Goal: Task Accomplishment & Management: Use online tool/utility

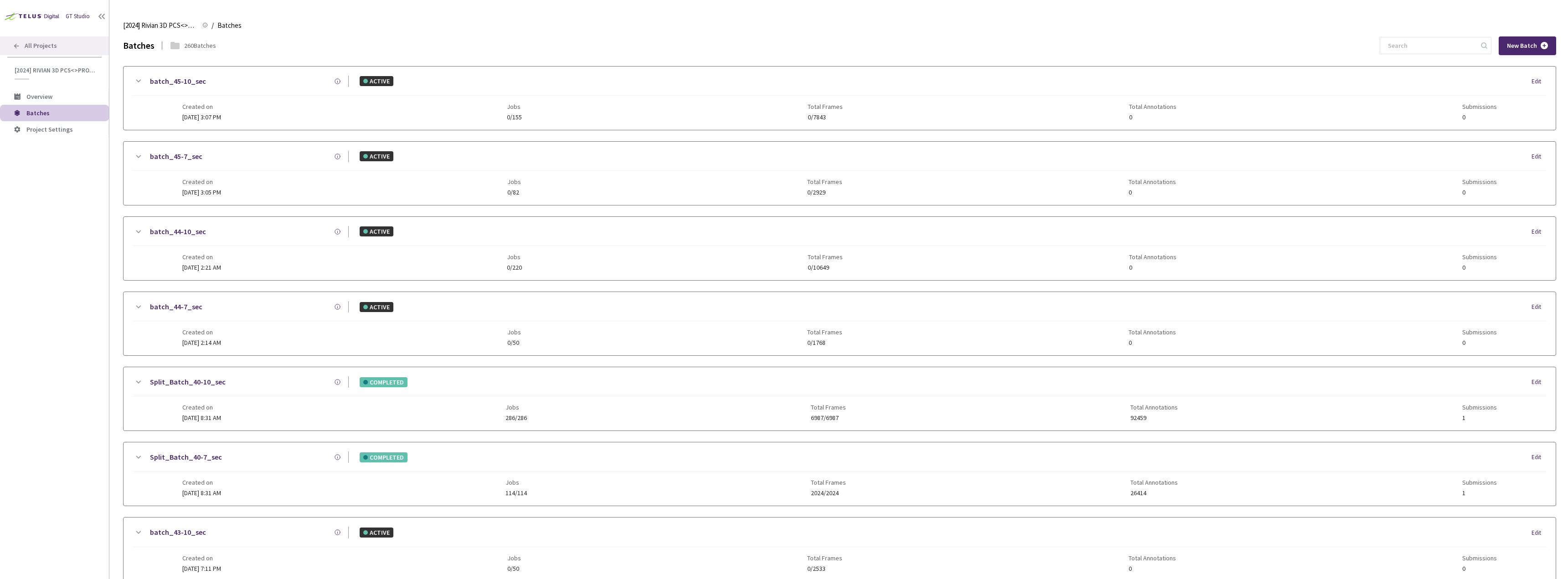
click at [44, 53] on div "All Projects" at bounding box center [54, 45] width 109 height 19
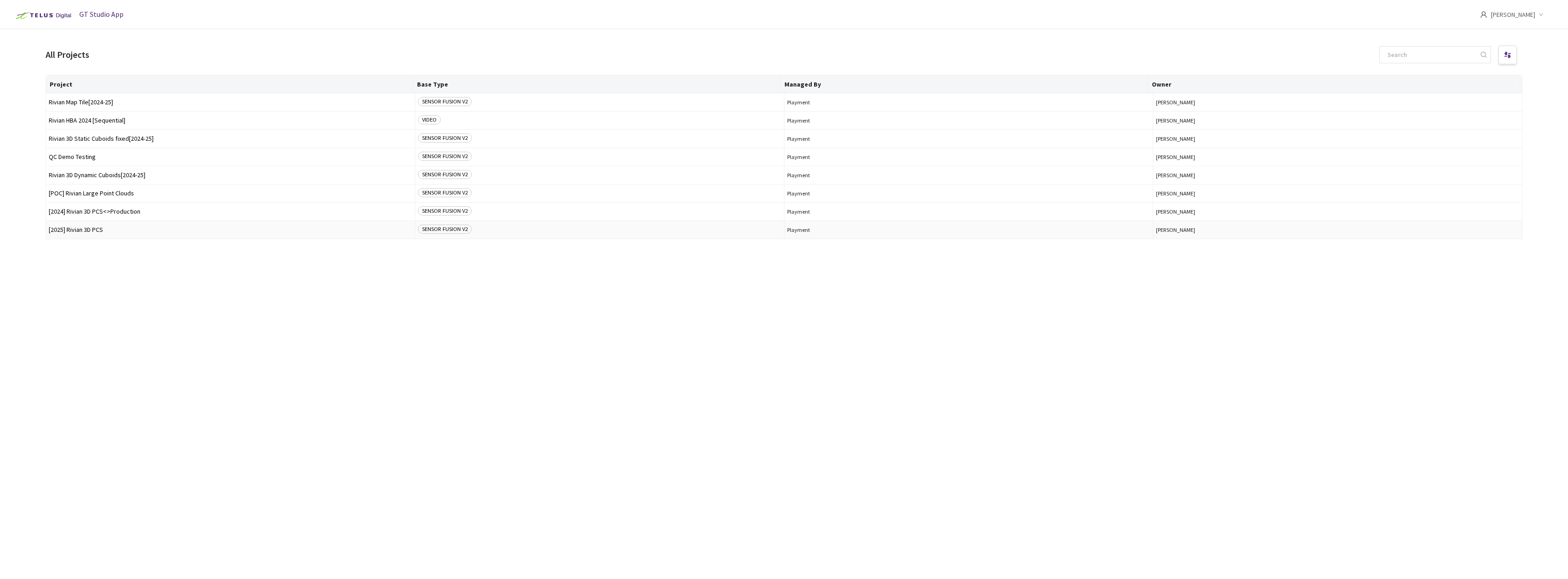
click at [109, 233] on td "[2025] Rivian 3D PCS" at bounding box center [231, 230] width 369 height 18
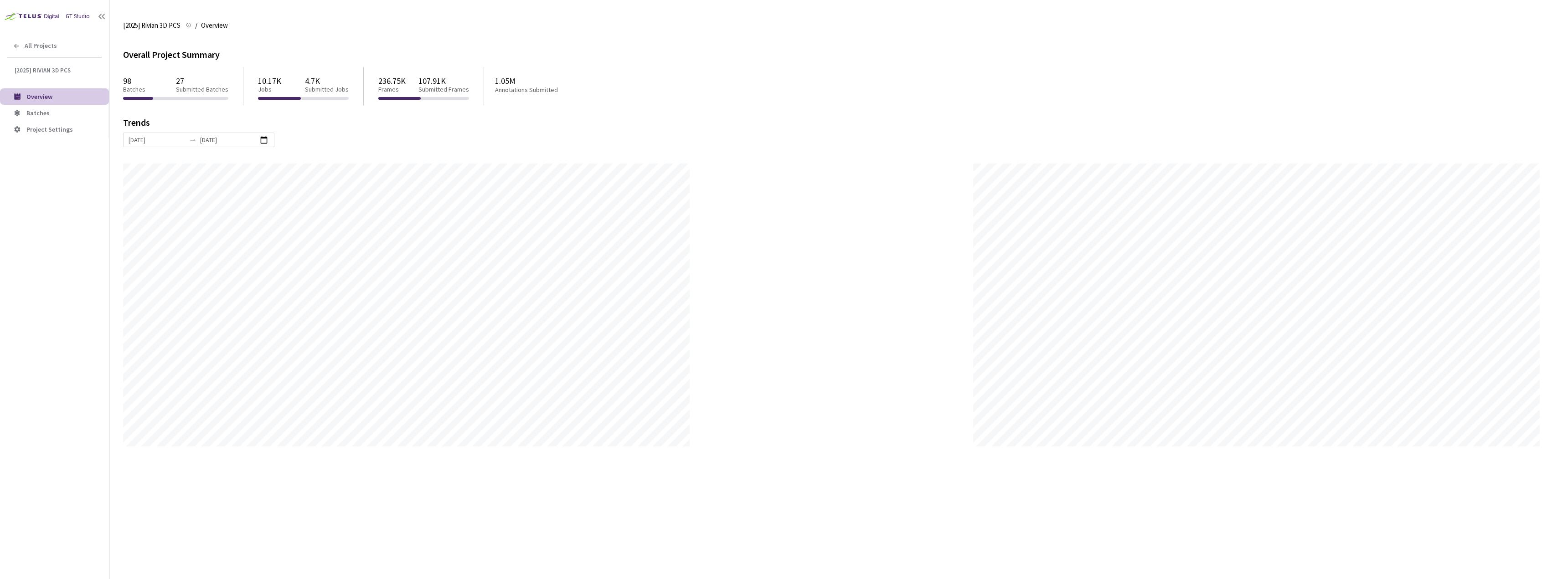
scroll to position [579, 1568]
click at [57, 118] on li "Batches" at bounding box center [54, 113] width 109 height 16
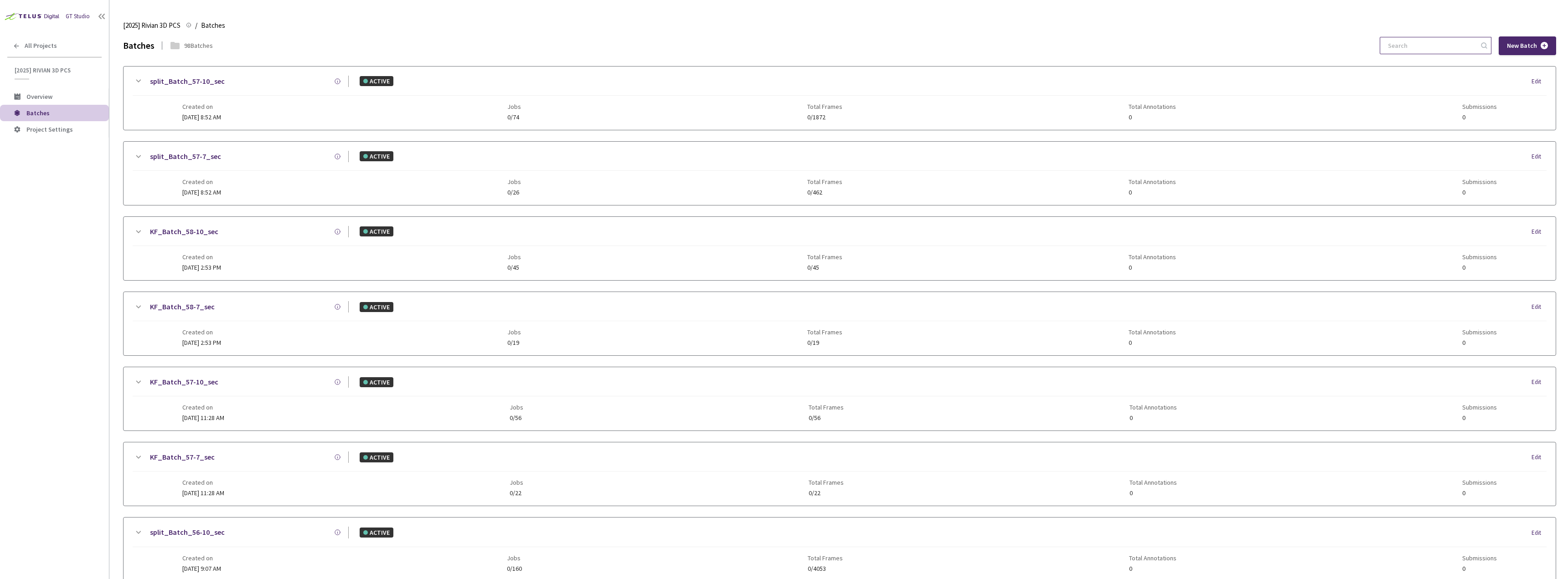
click at [1425, 48] on input at bounding box center [1431, 45] width 97 height 16
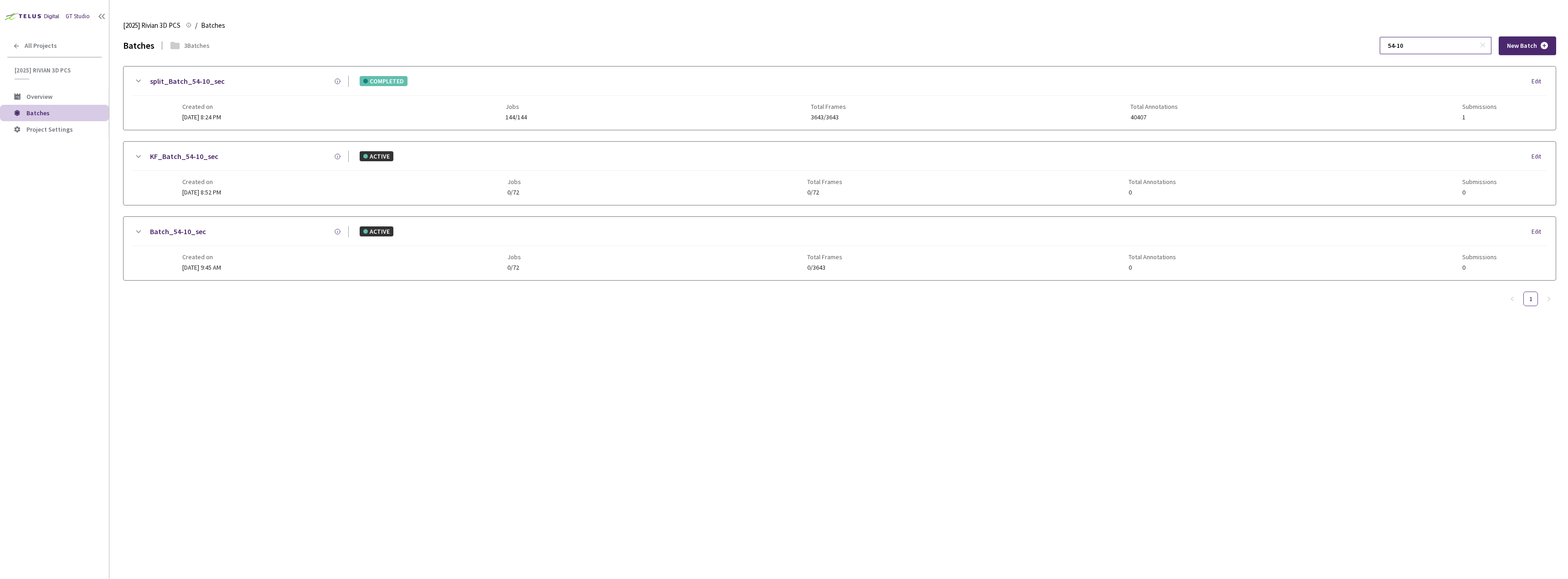
type input "54-10"
drag, startPoint x: 1427, startPoint y: 48, endPoint x: 249, endPoint y: 112, distance: 1179.7
click at [249, 112] on div "Created on [DATE] 8:24 PM Jobs 144/144 Total Frames 3643/3643 Total Annotations…" at bounding box center [840, 109] width 1315 height 25
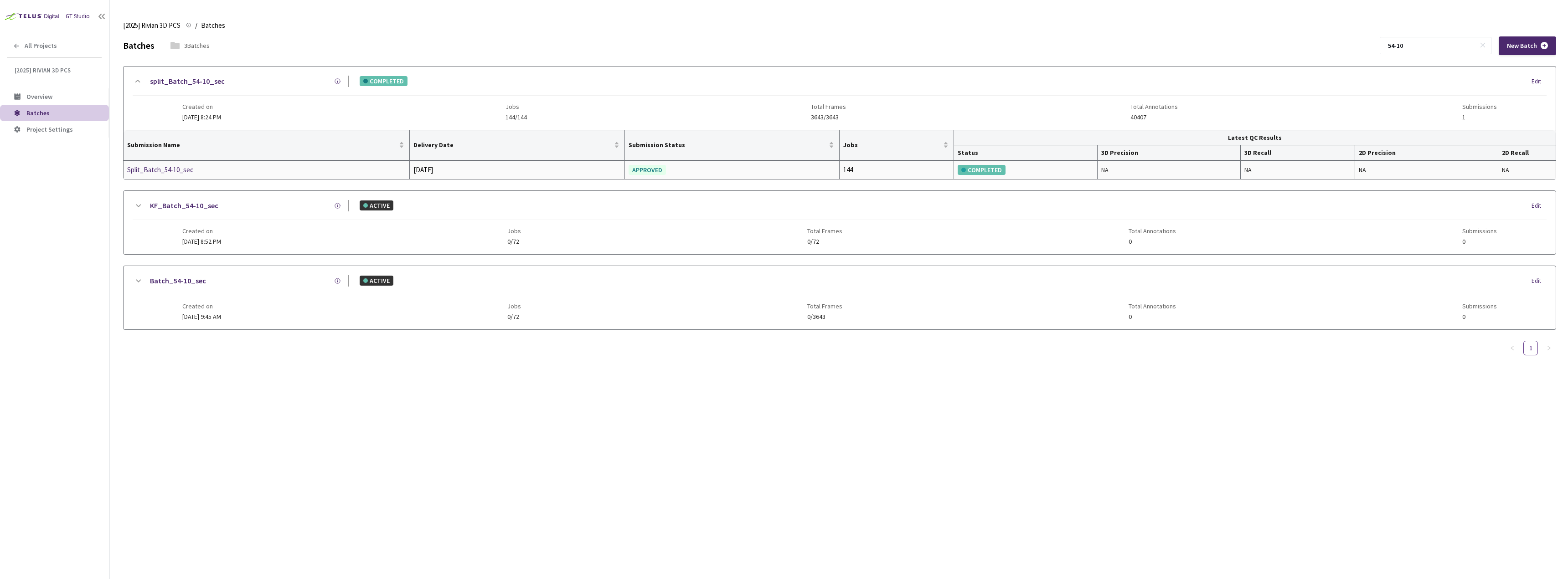
click at [165, 174] on div "Split_Batch_54-10_sec" at bounding box center [176, 170] width 97 height 11
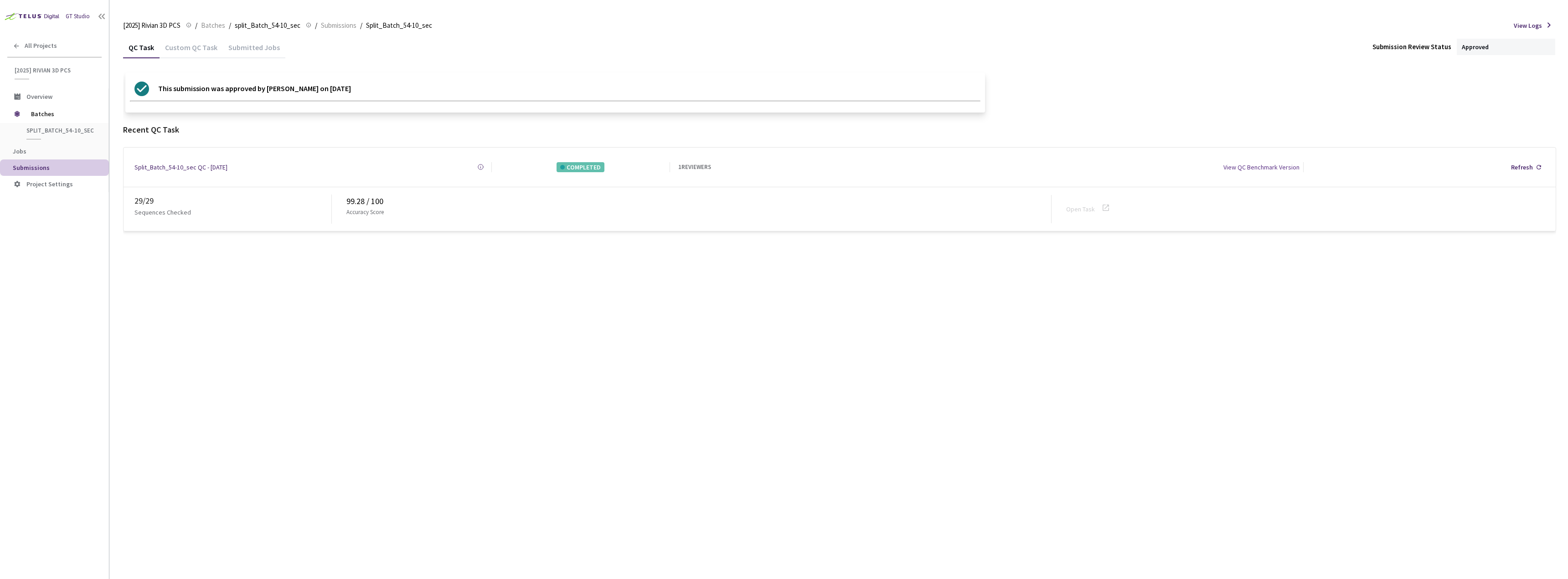
click at [189, 48] on div "Custom QC Task" at bounding box center [191, 51] width 63 height 16
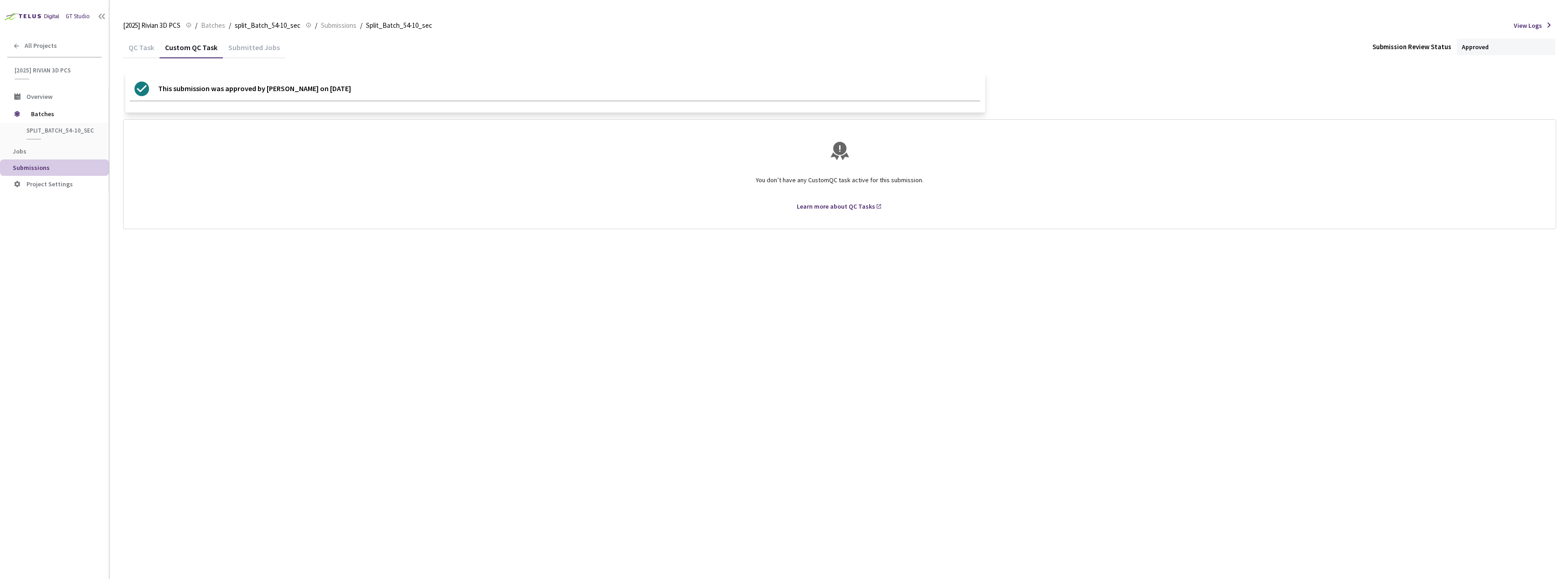
click at [137, 50] on div "QC Task" at bounding box center [141, 51] width 36 height 16
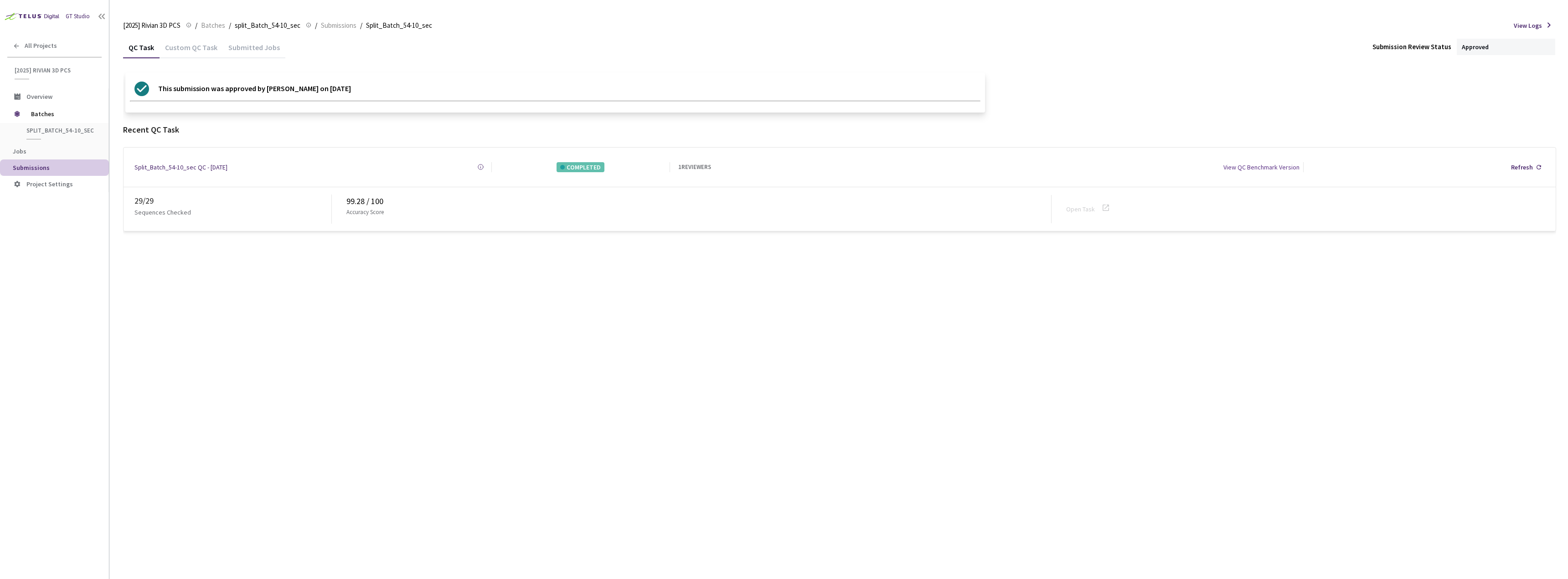
click at [1079, 205] on link "Open Task" at bounding box center [1080, 208] width 29 height 8
click at [55, 97] on span "Overview" at bounding box center [64, 97] width 75 height 7
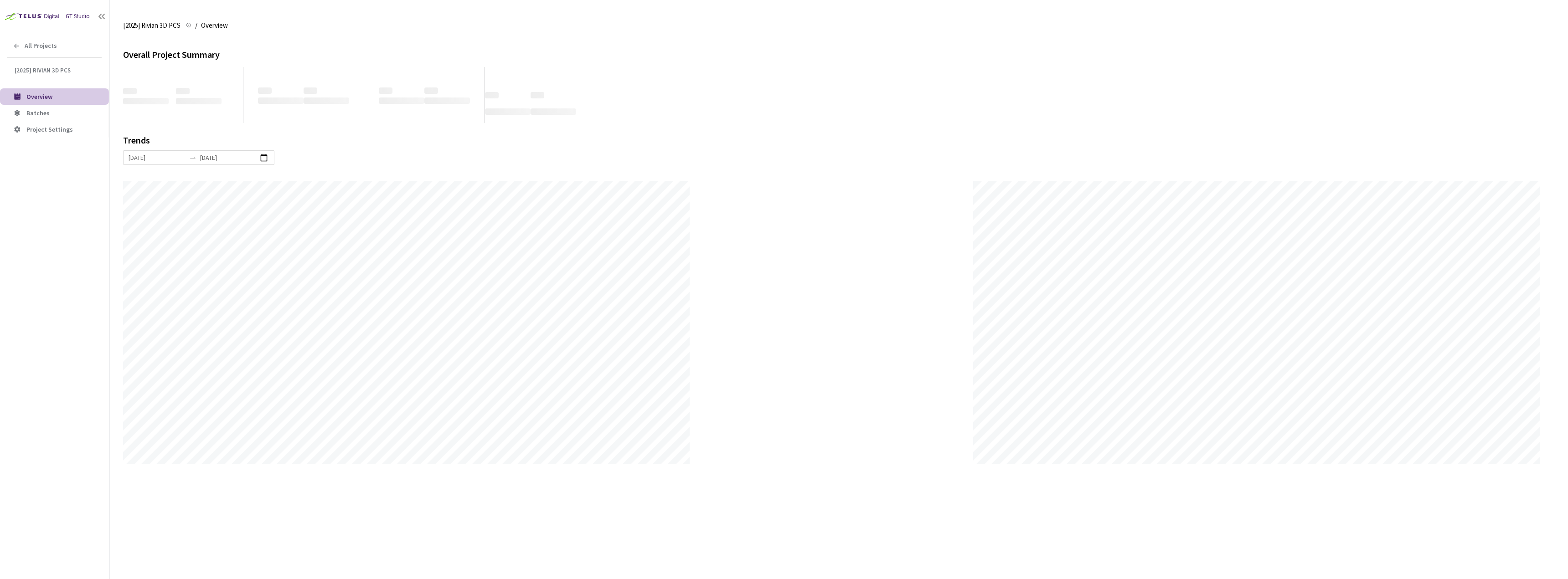
scroll to position [579, 1568]
click at [54, 113] on span "Batches" at bounding box center [64, 113] width 75 height 7
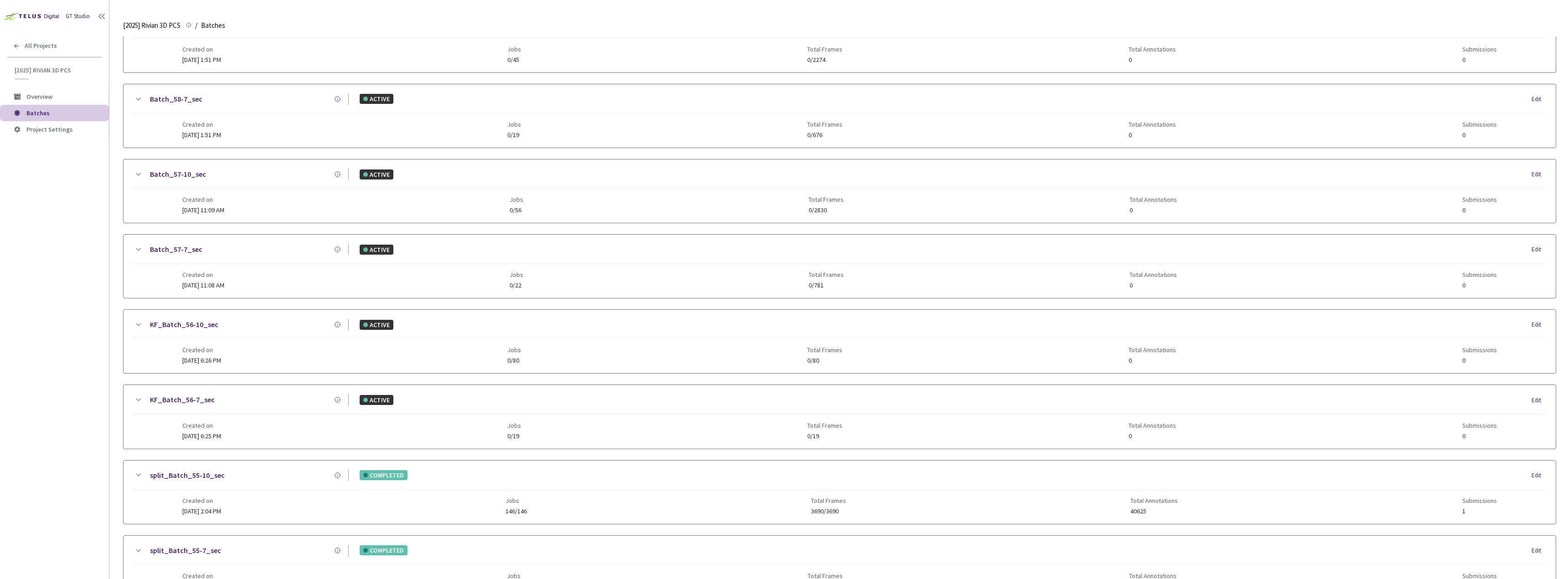
scroll to position [733, 0]
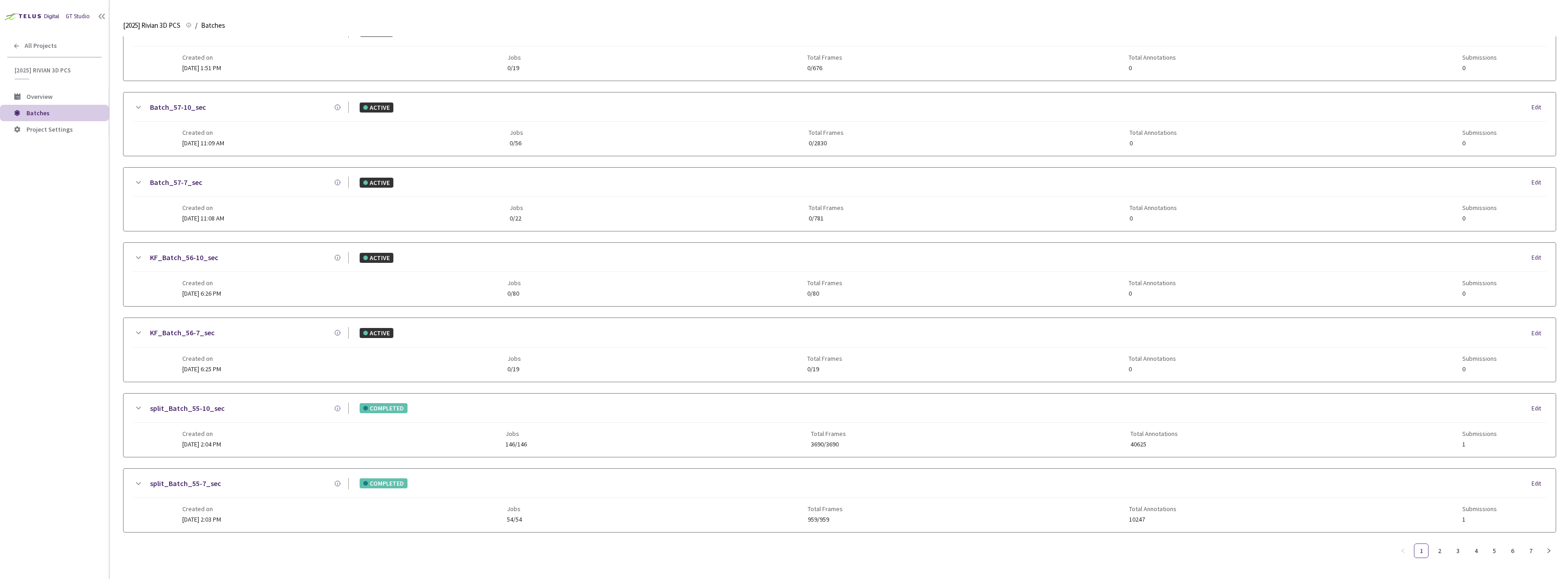
click at [264, 498] on div "Created on [DATE] 2:03 PM Jobs 54/54 Total Frames 959/959 Total Annotations 102…" at bounding box center [840, 511] width 1315 height 25
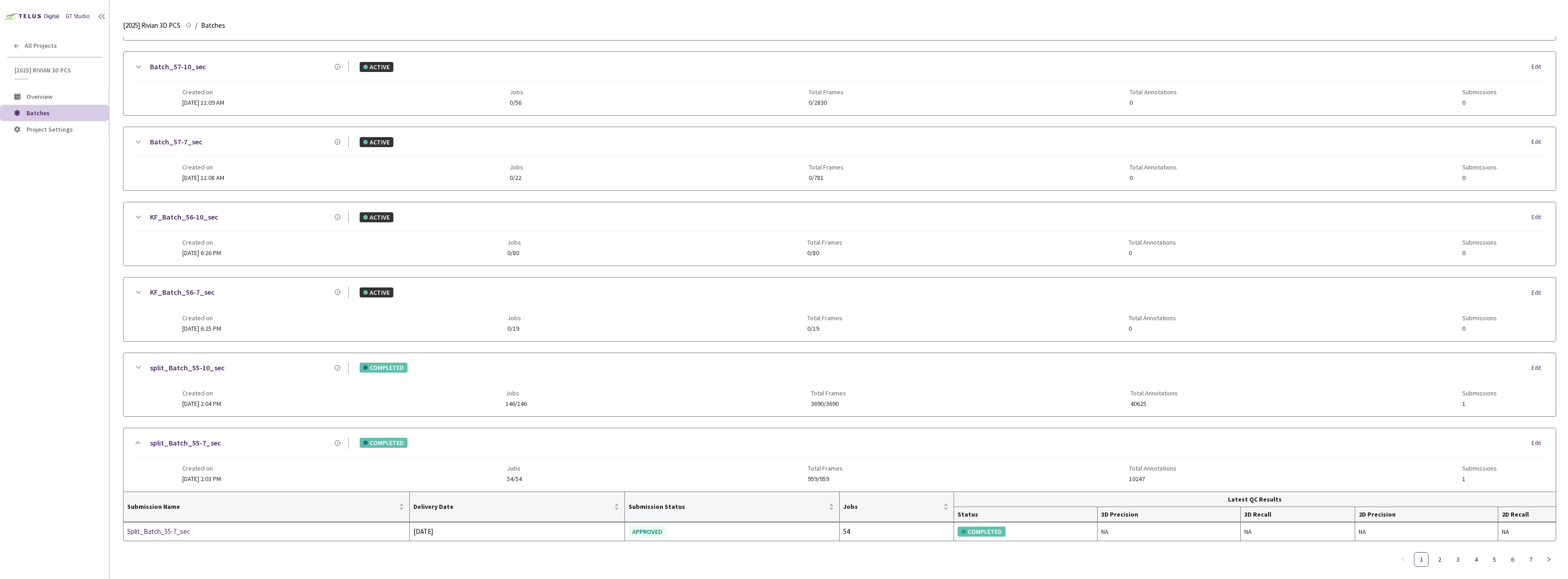
scroll to position [775, 0]
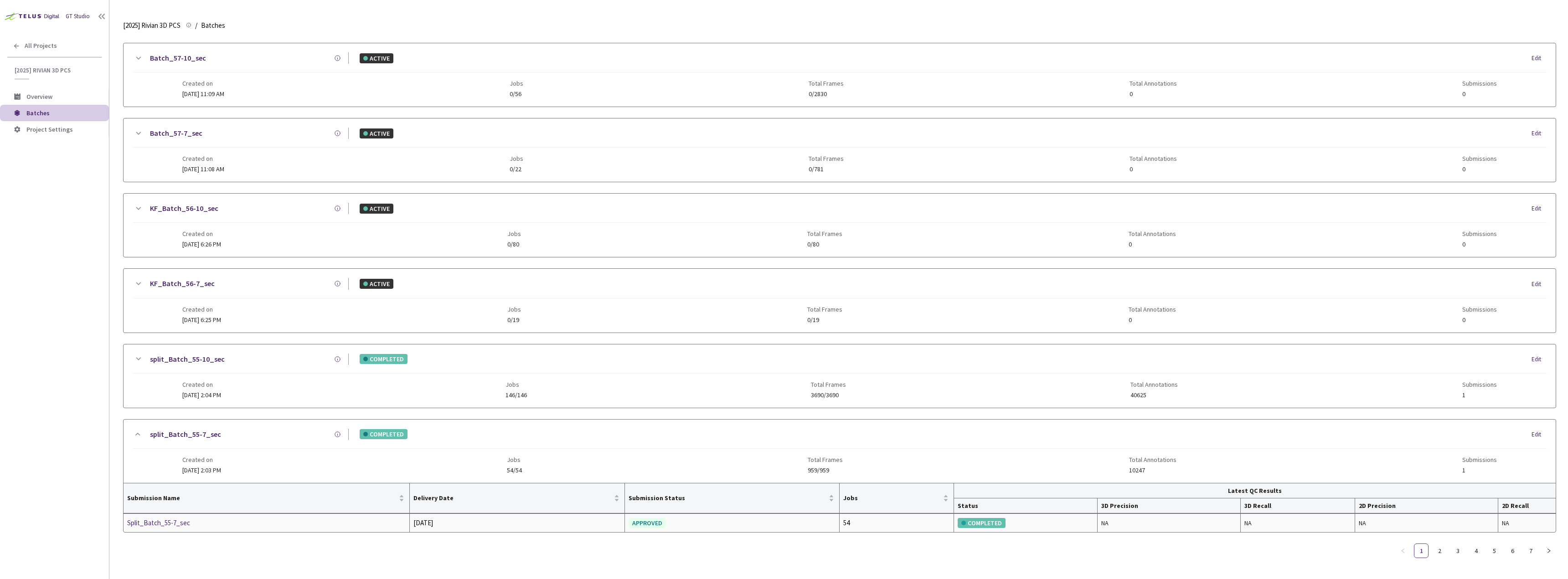
click at [156, 520] on div "Split_Batch_55-7_sec" at bounding box center [176, 522] width 97 height 11
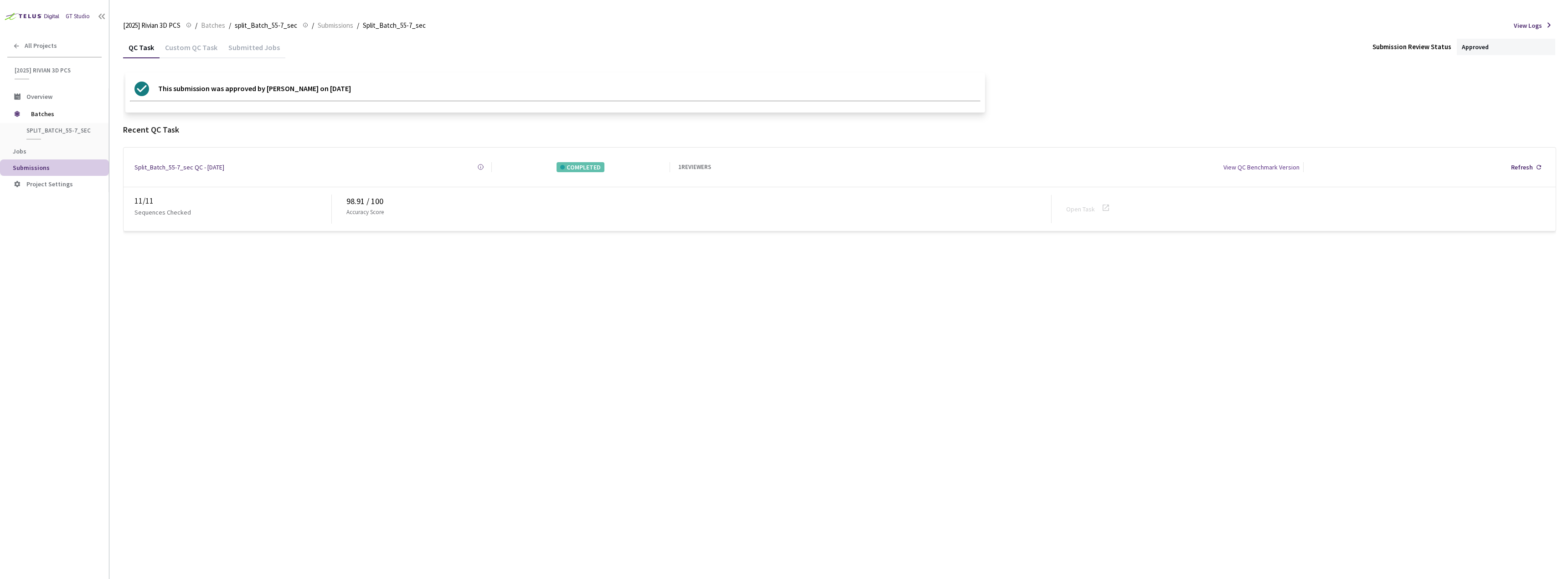
drag, startPoint x: 191, startPoint y: 63, endPoint x: 188, endPoint y: 56, distance: 7.6
click at [188, 58] on div "QC Task Custom QC Task Submitted Jobs Submission Review Status Approved This su…" at bounding box center [839, 134] width 1433 height 196
click at [188, 54] on div "Custom QC Task" at bounding box center [191, 51] width 63 height 16
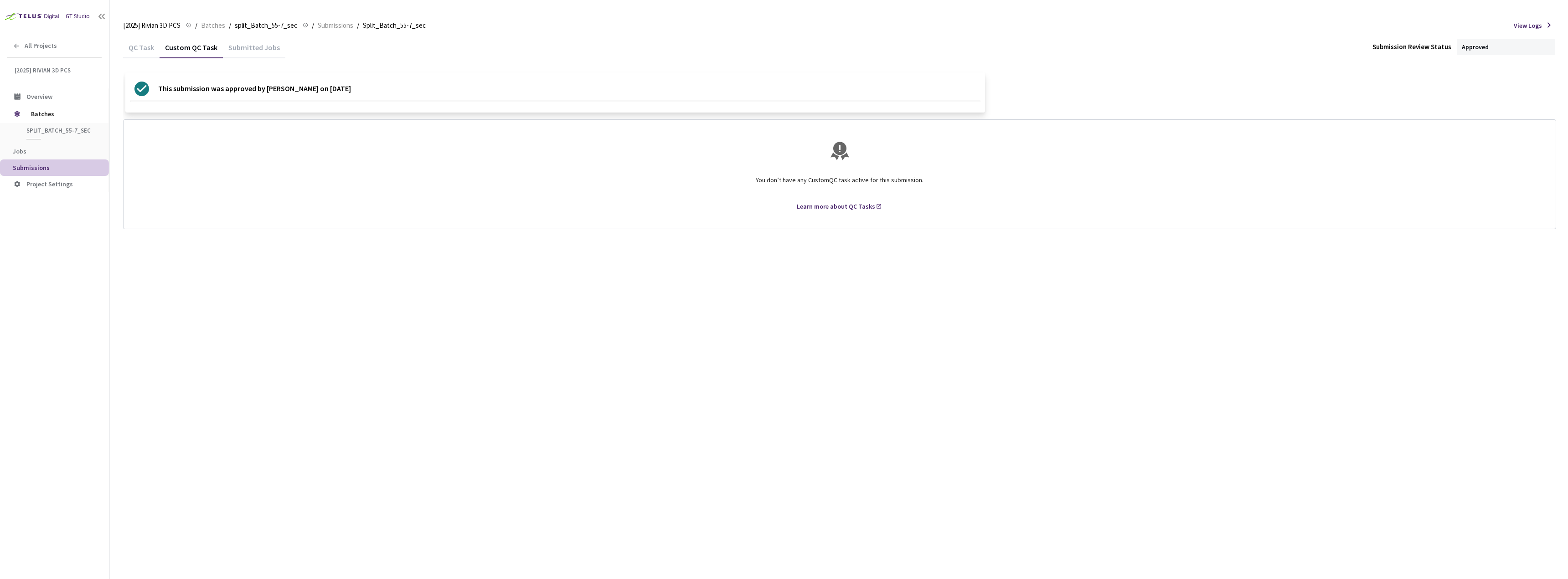
click at [140, 51] on div "QC Task" at bounding box center [141, 51] width 36 height 16
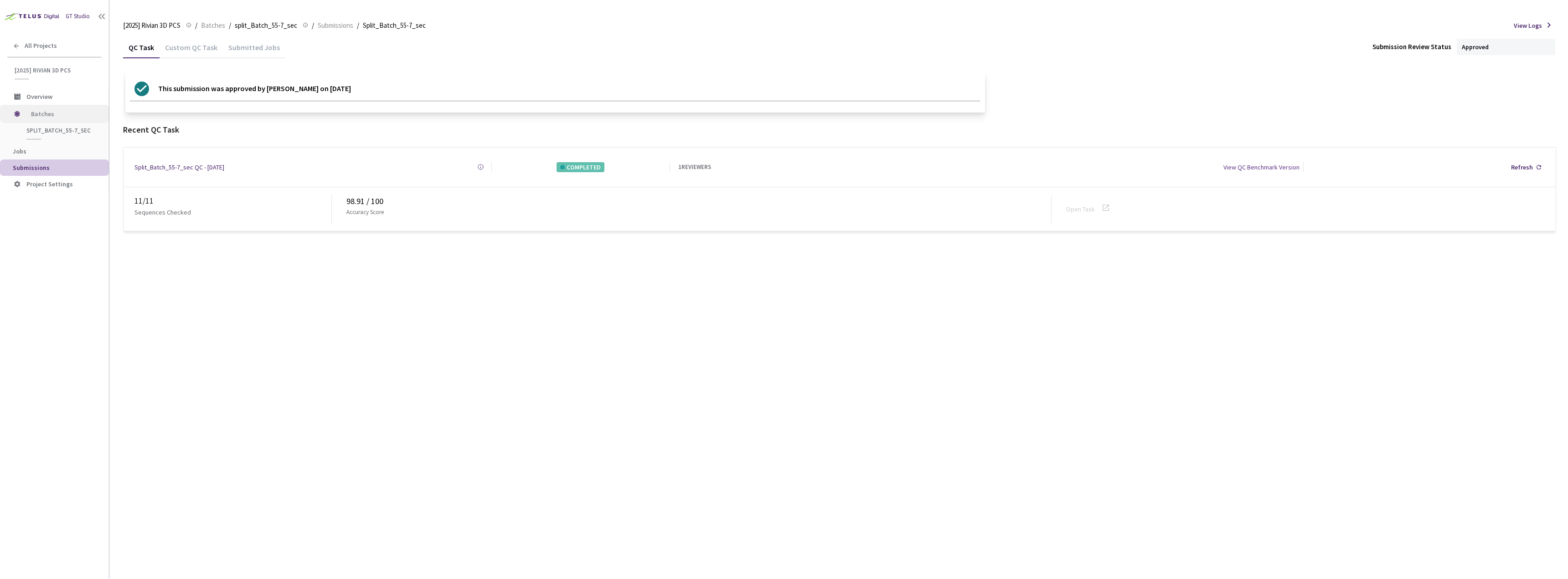
click at [48, 115] on span "Batches" at bounding box center [63, 114] width 63 height 18
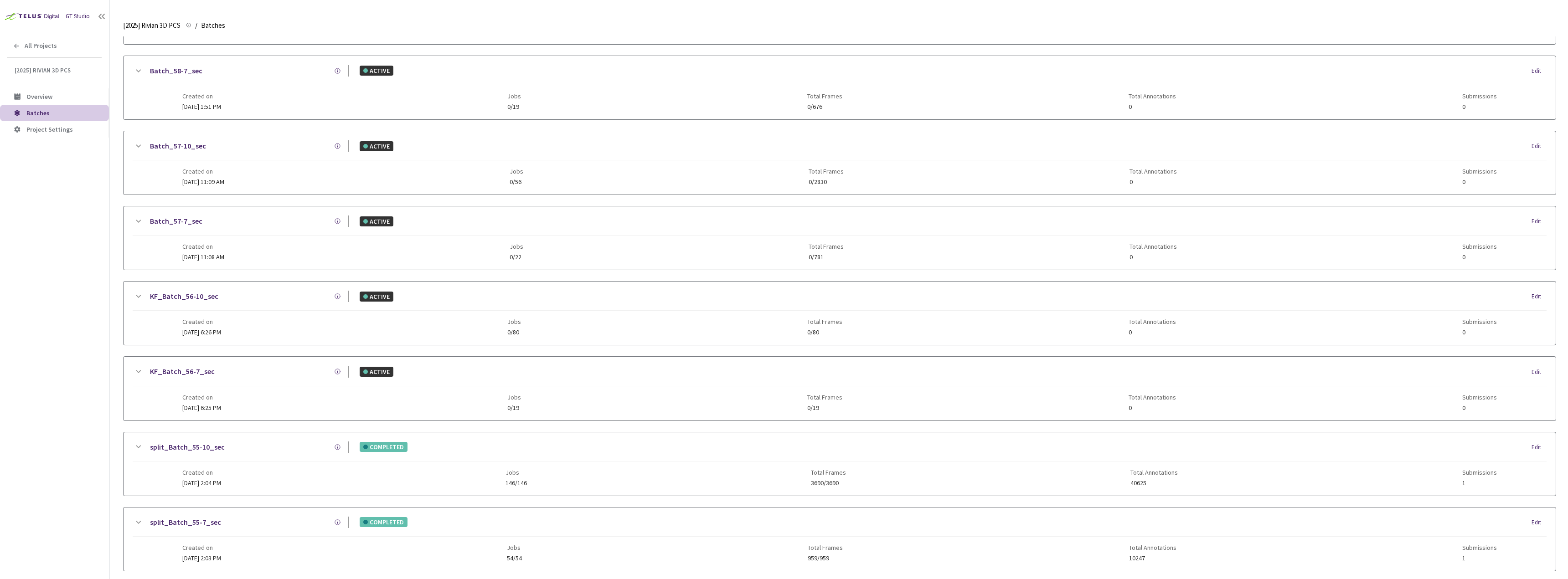
click at [178, 437] on div "split_Batch_55-10_sec COMPLETED Edit Created on [DATE] 2:04 PM Jobs 146/146 Tot…" at bounding box center [840, 464] width 1432 height 63
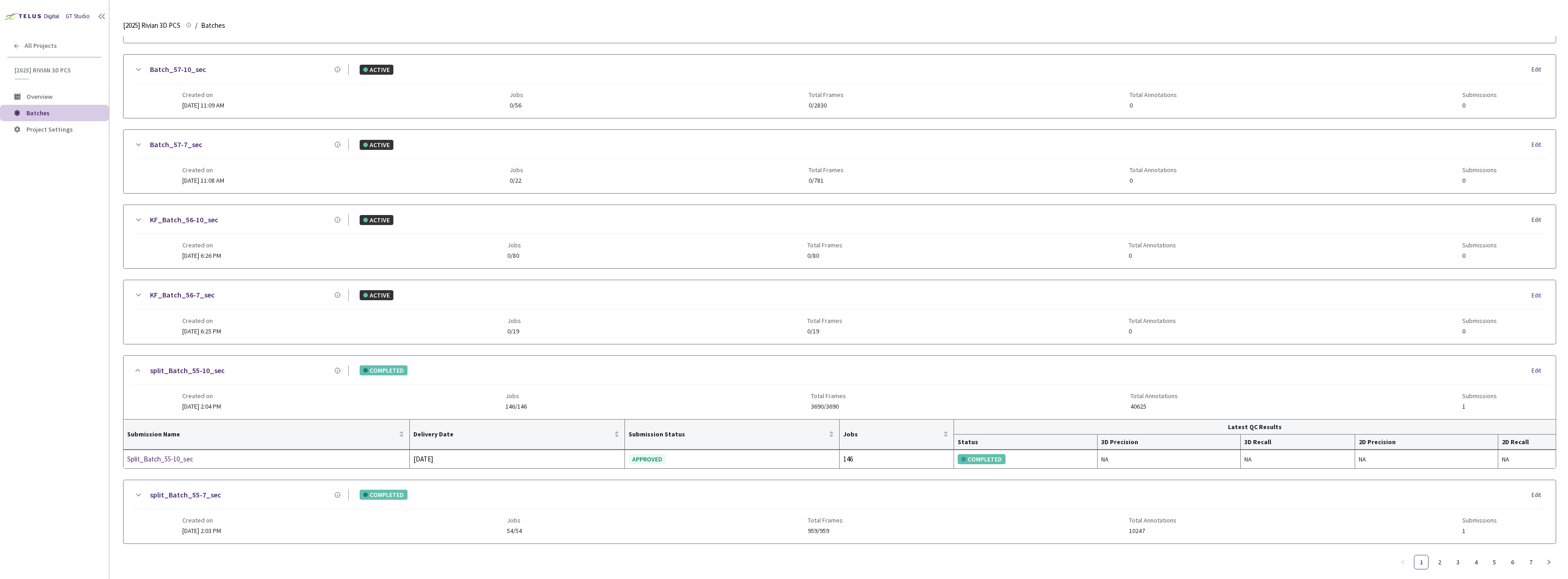
scroll to position [775, 0]
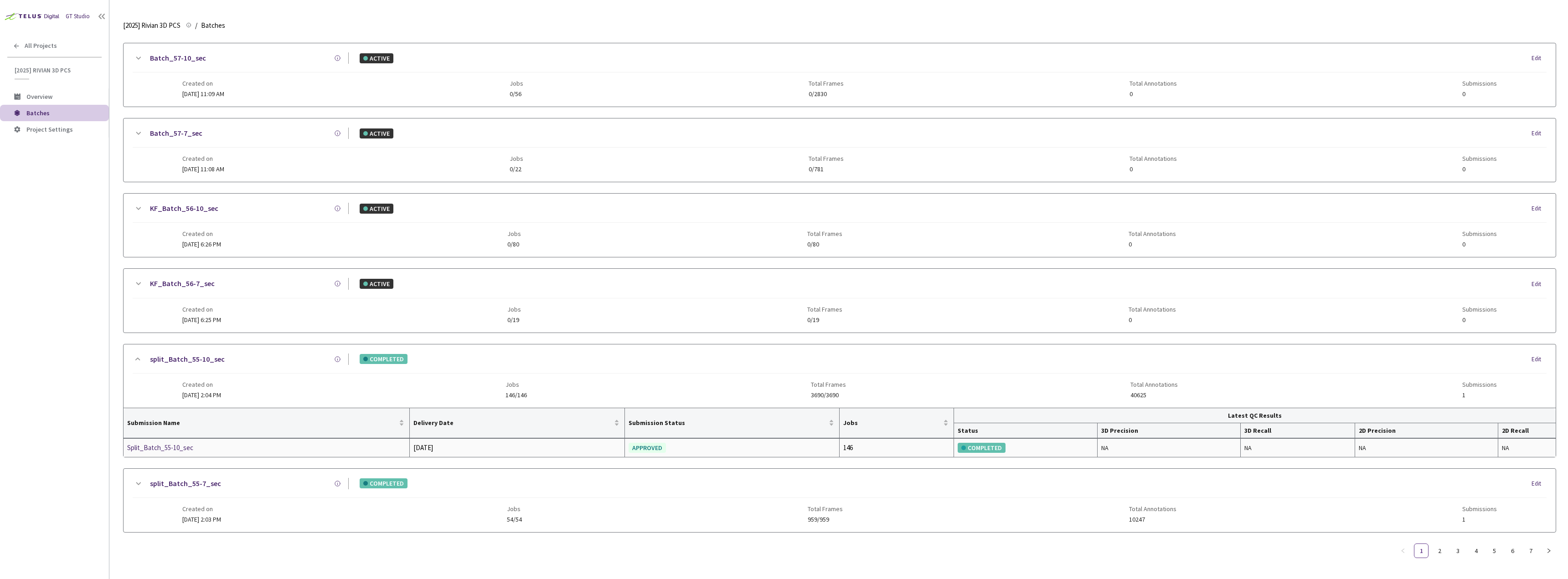
click at [173, 453] on div "Split_Batch_55-10_sec" at bounding box center [176, 447] width 97 height 11
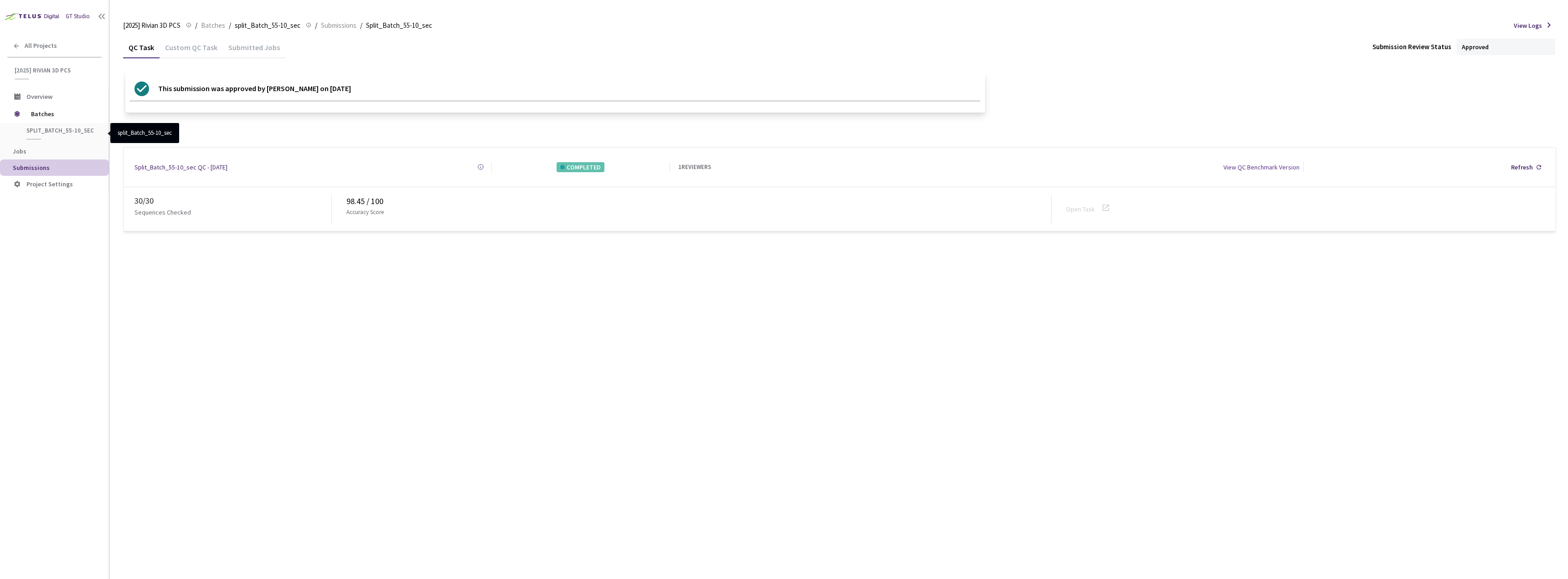
click at [51, 138] on div "split_Batch_55-10_sec" at bounding box center [56, 132] width 83 height 13
click at [50, 129] on span "split_Batch_55-10_sec" at bounding box center [60, 130] width 68 height 7
click at [67, 109] on span "Batches" at bounding box center [63, 114] width 63 height 18
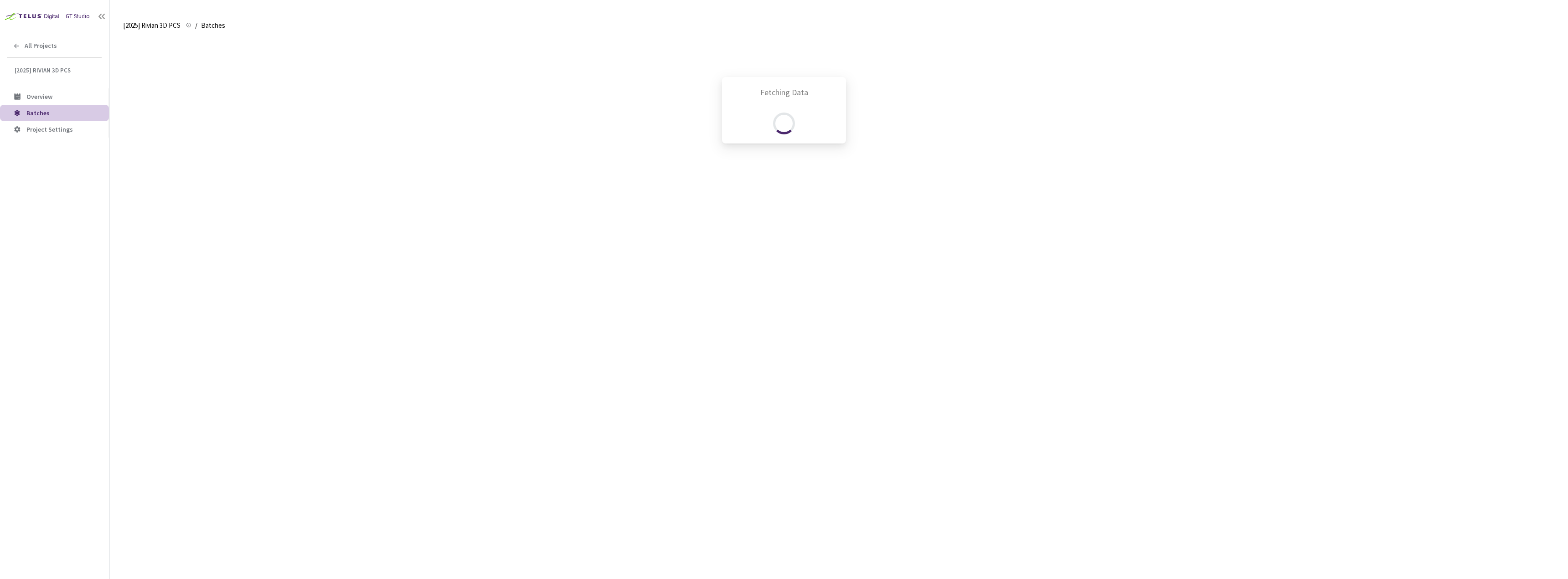
scroll to position [733, 0]
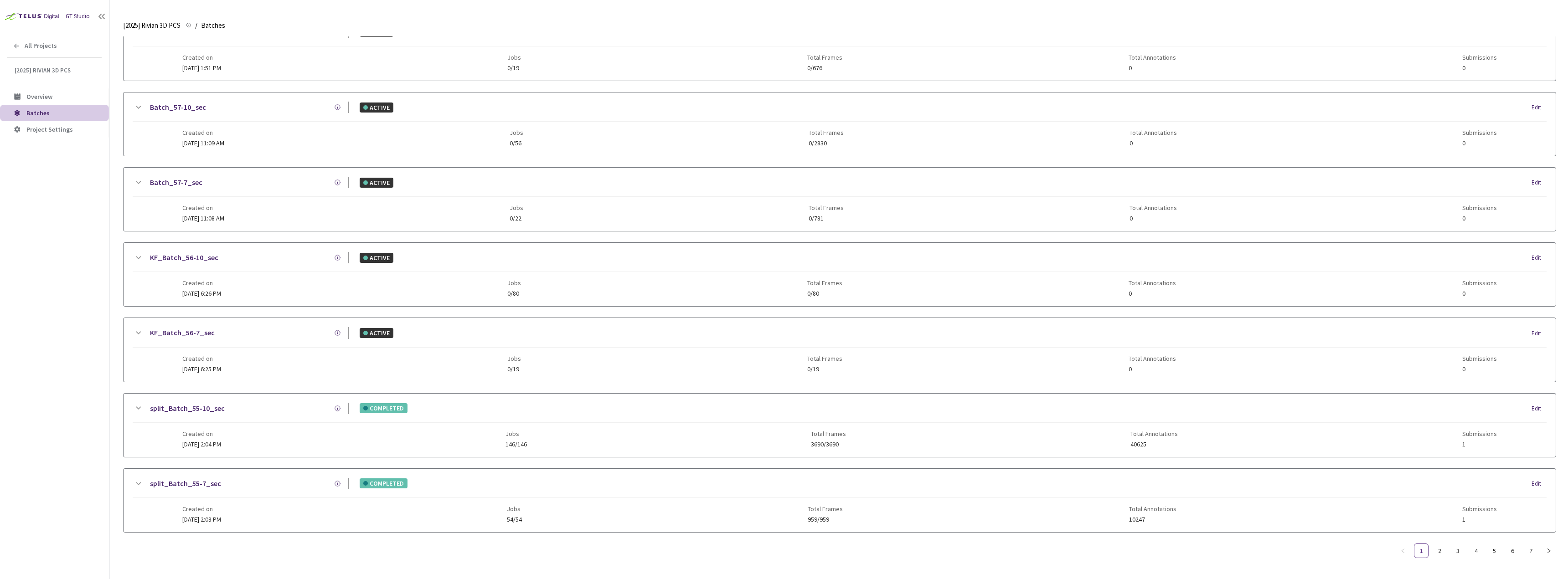
click at [35, 32] on div "GT Studio All Projects [2025] Rivian 3D PCS [2025] Rivian 3D PCS Overview Batch…" at bounding box center [54, 272] width 109 height 545
click at [36, 49] on span "All Projects" at bounding box center [40, 45] width 32 height 7
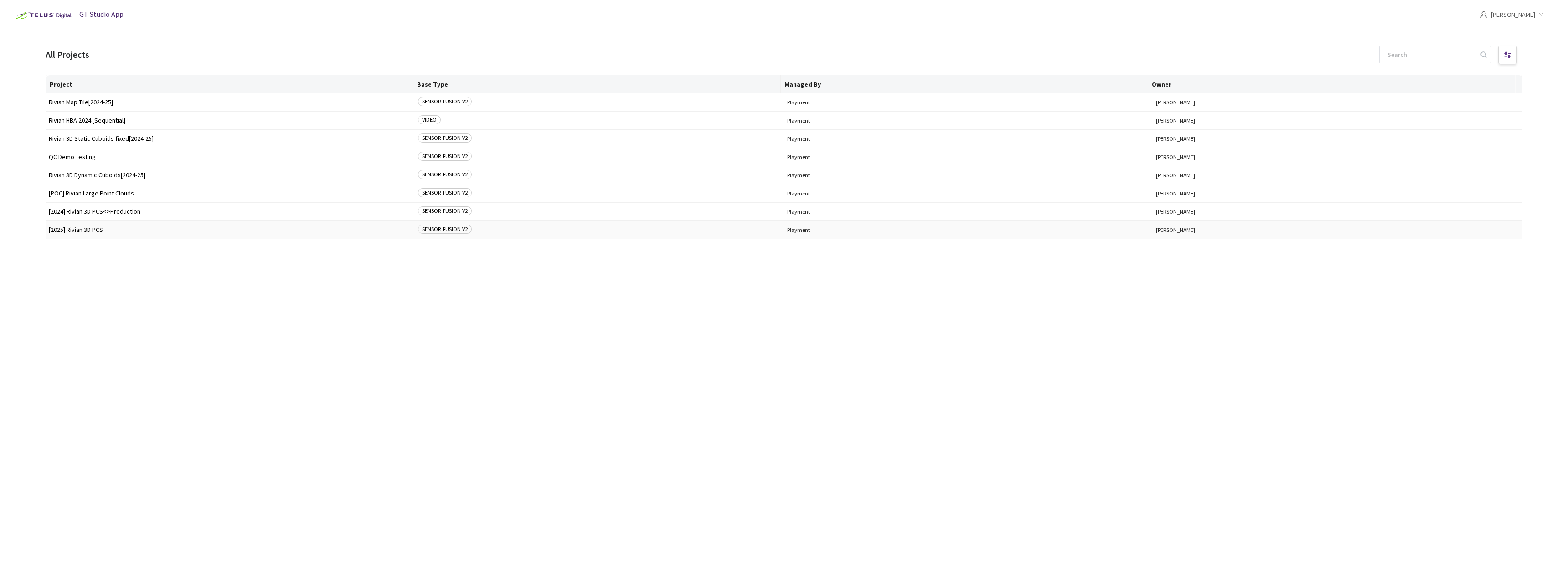
click at [106, 222] on td "[2025] Rivian 3D PCS" at bounding box center [231, 230] width 369 height 18
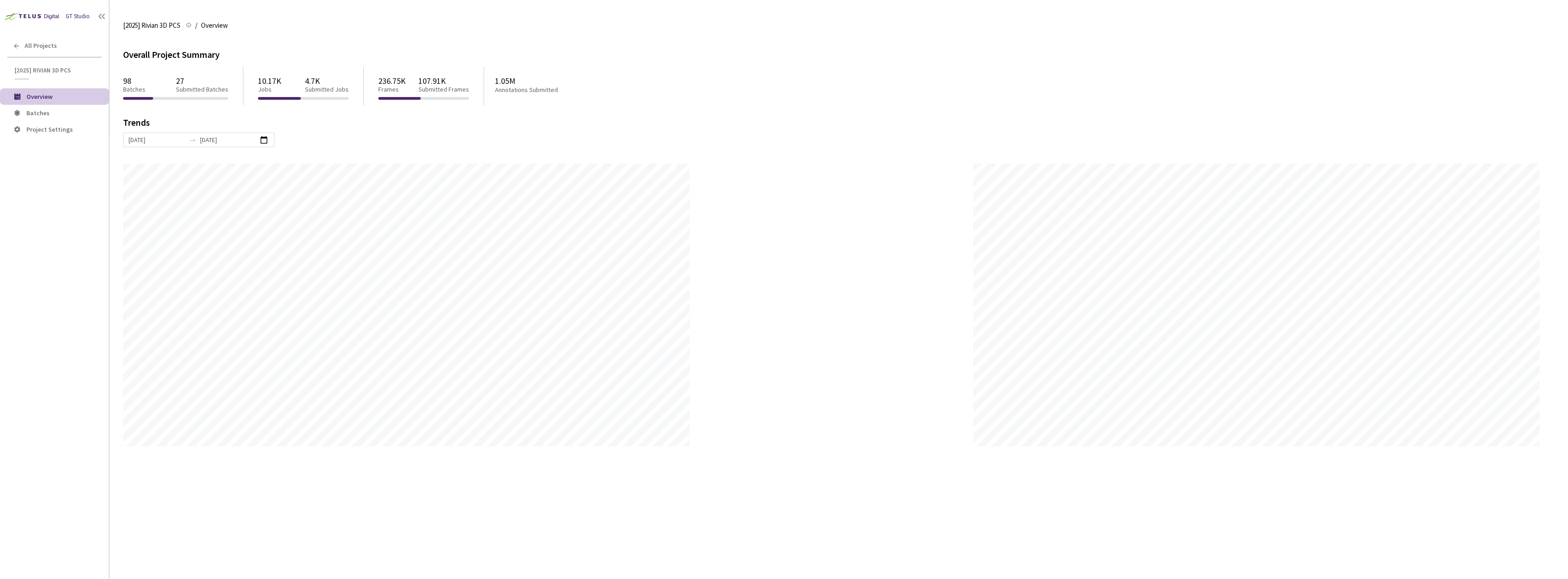
scroll to position [579, 1568]
click at [32, 40] on div "All Projects" at bounding box center [54, 45] width 109 height 19
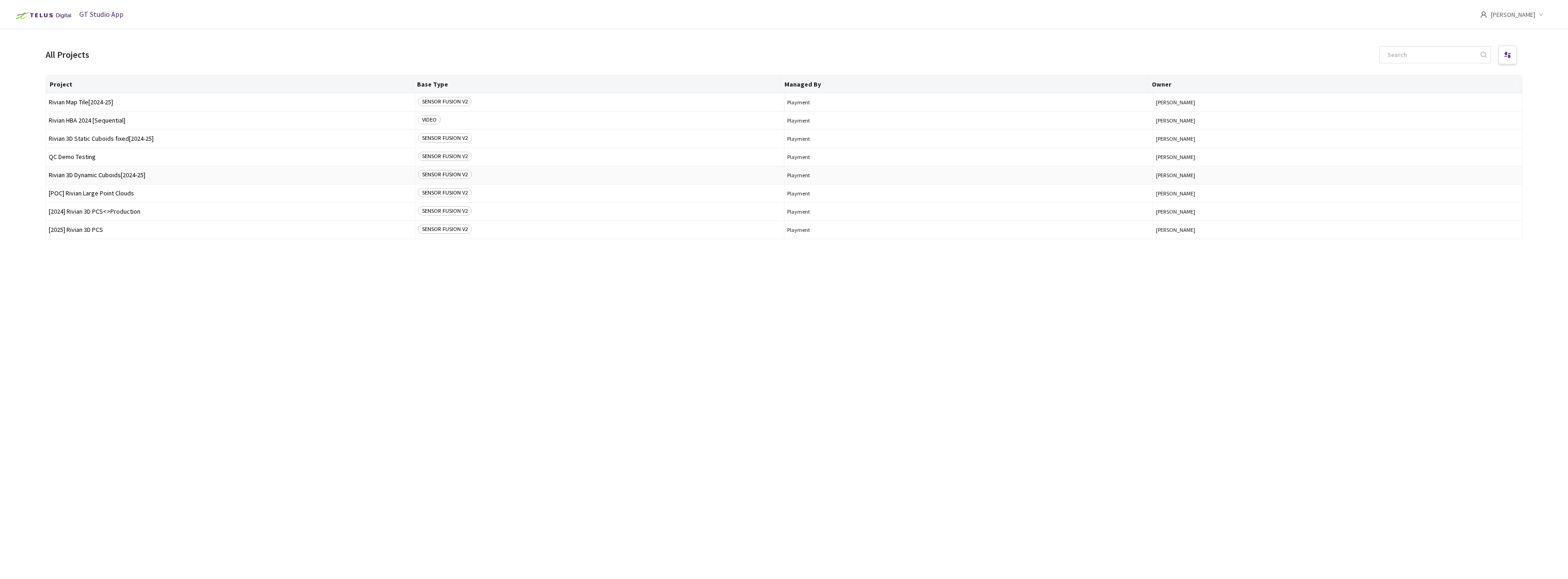
click at [109, 178] on span "Rivian 3D Dynamic Cuboids[2024-25]" at bounding box center [231, 175] width 363 height 7
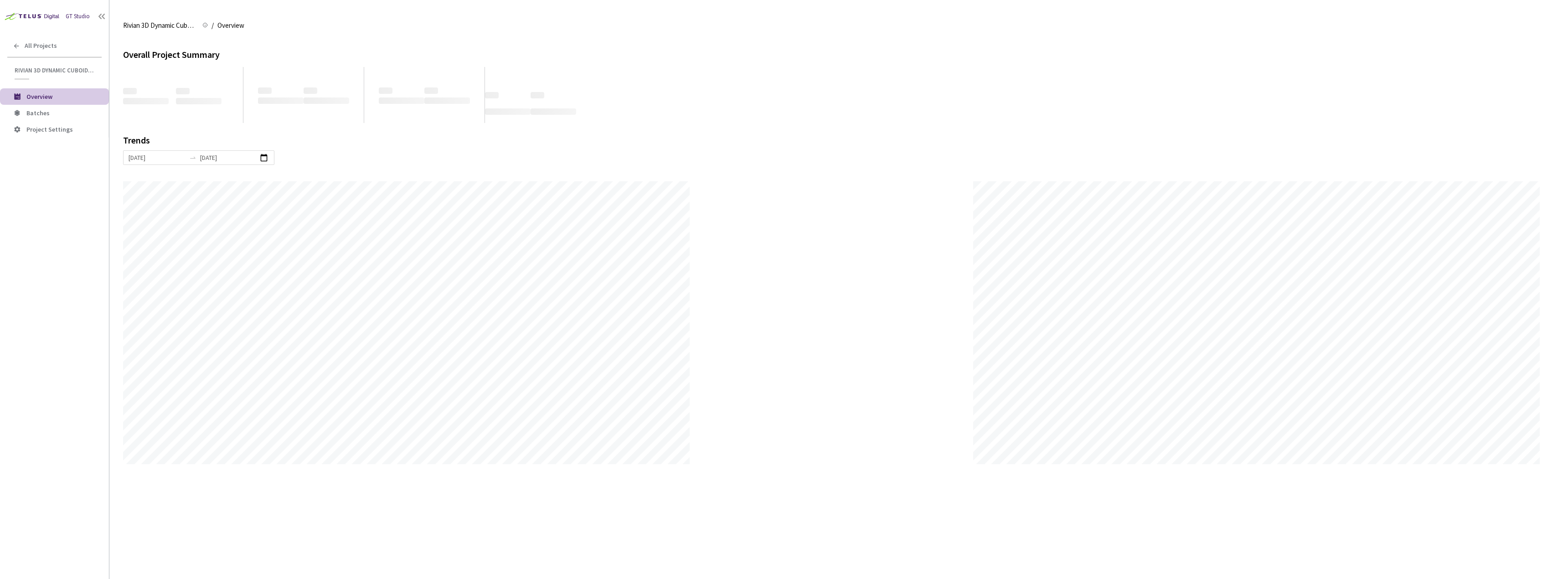
scroll to position [579, 1568]
click at [47, 111] on span "Batches" at bounding box center [38, 112] width 23 height 8
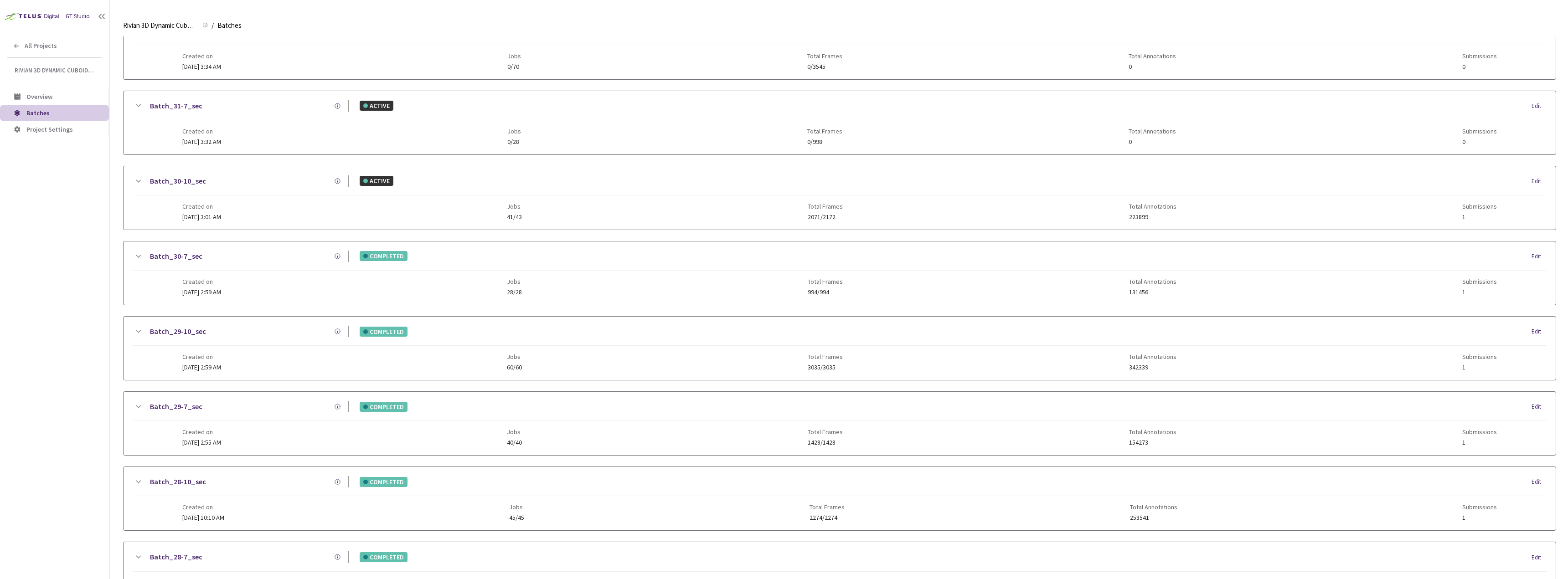
scroll to position [729, 0]
click at [256, 209] on div "Created on [DATE] 2:55 AM Jobs 40/40 Total Frames 1428/1428 Total Annotations 1…" at bounding box center [840, 209] width 1315 height 25
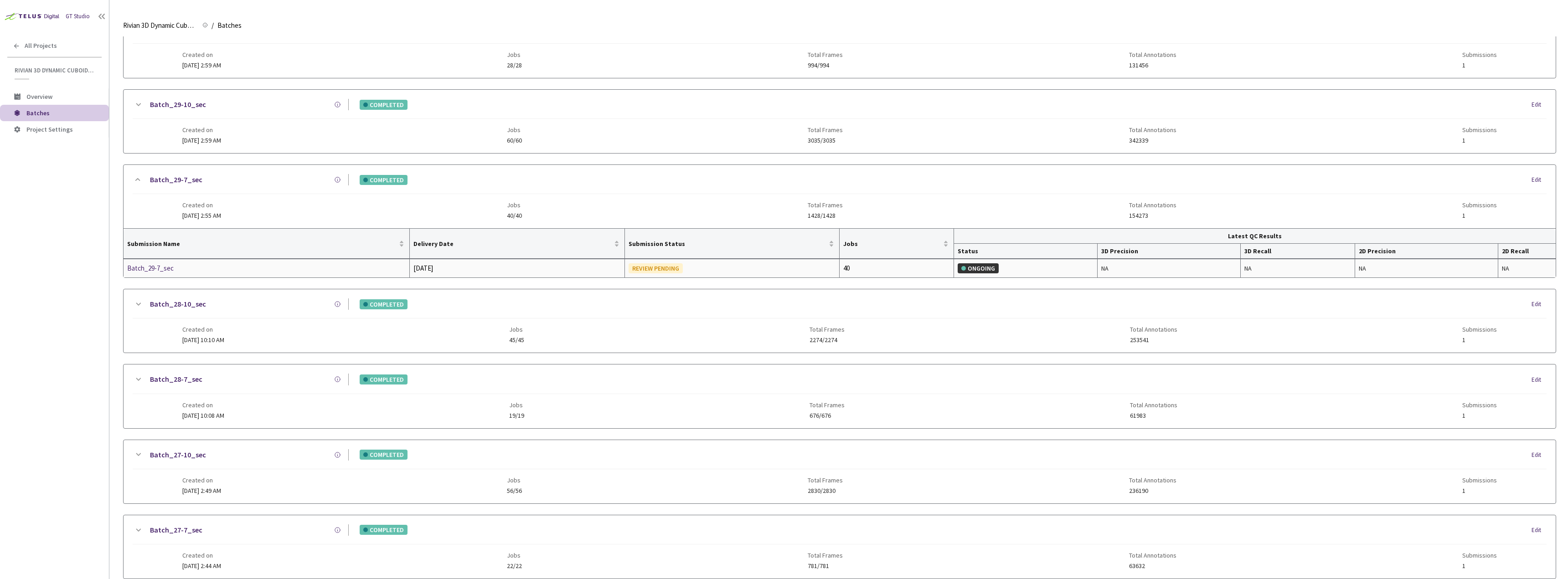
click at [150, 263] on div "Batch_29-7_sec" at bounding box center [176, 268] width 97 height 11
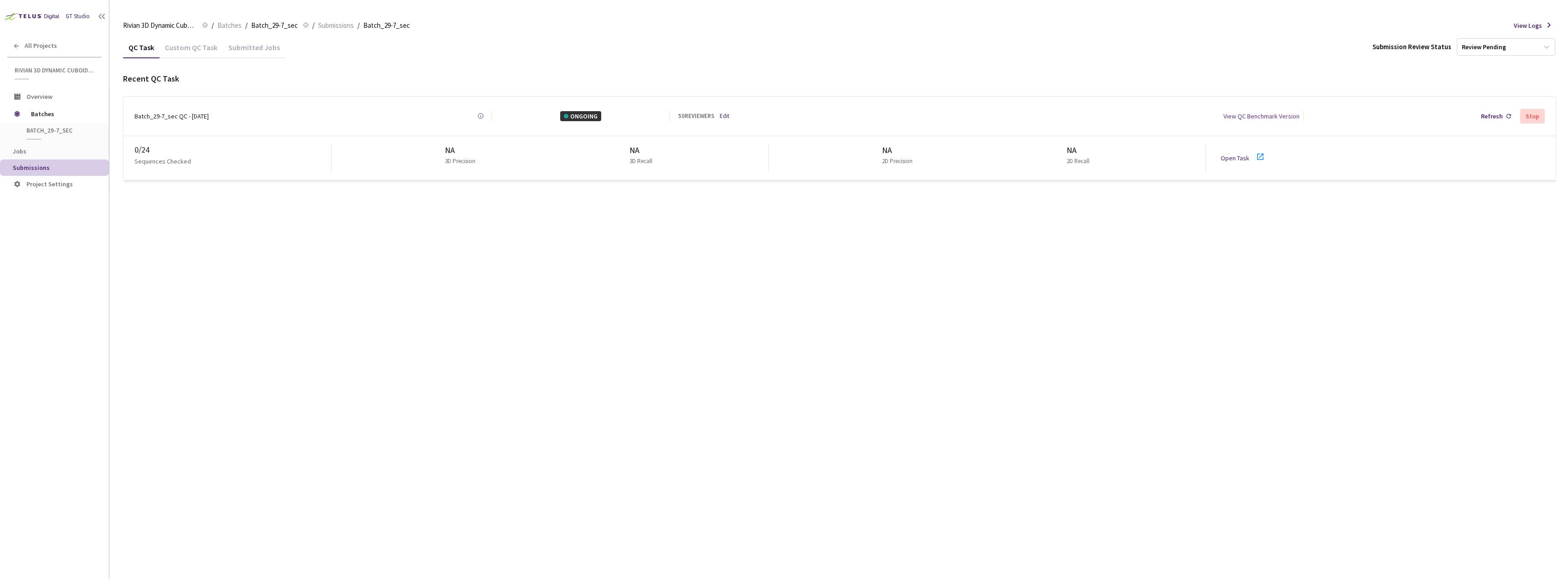
click at [194, 54] on div "Custom QC Task" at bounding box center [191, 51] width 63 height 16
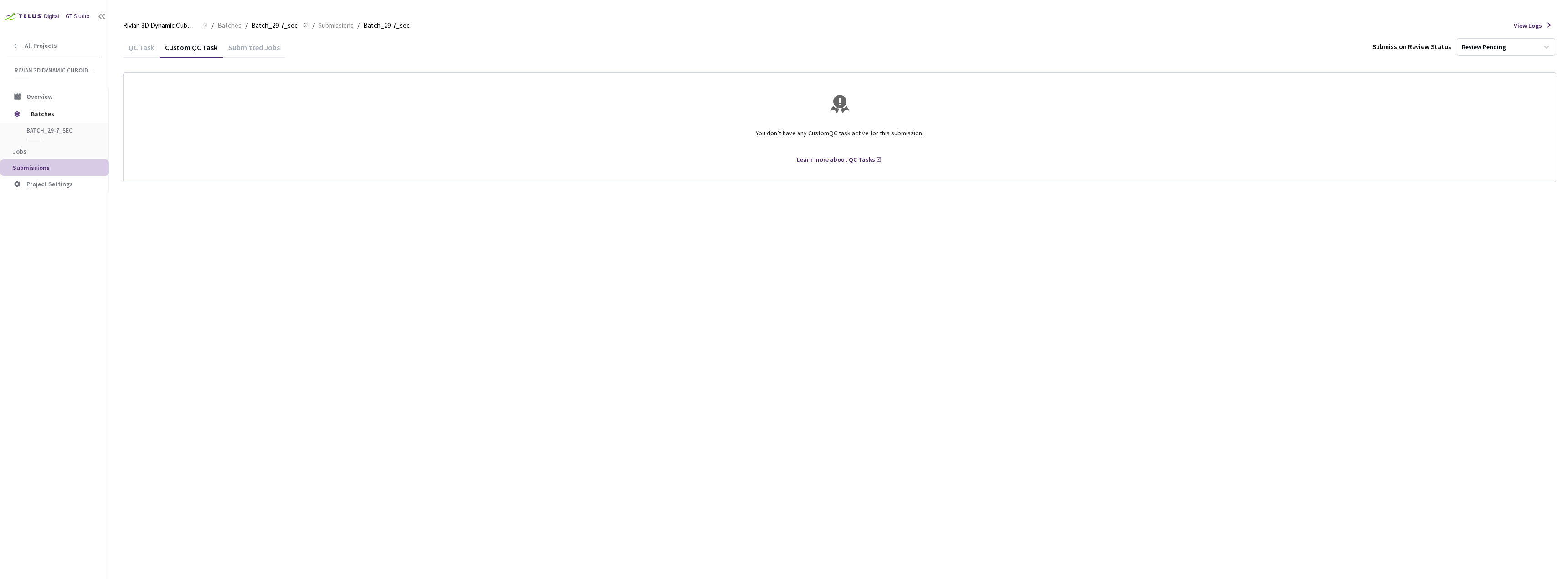
click at [135, 49] on div "QC Task" at bounding box center [141, 51] width 36 height 16
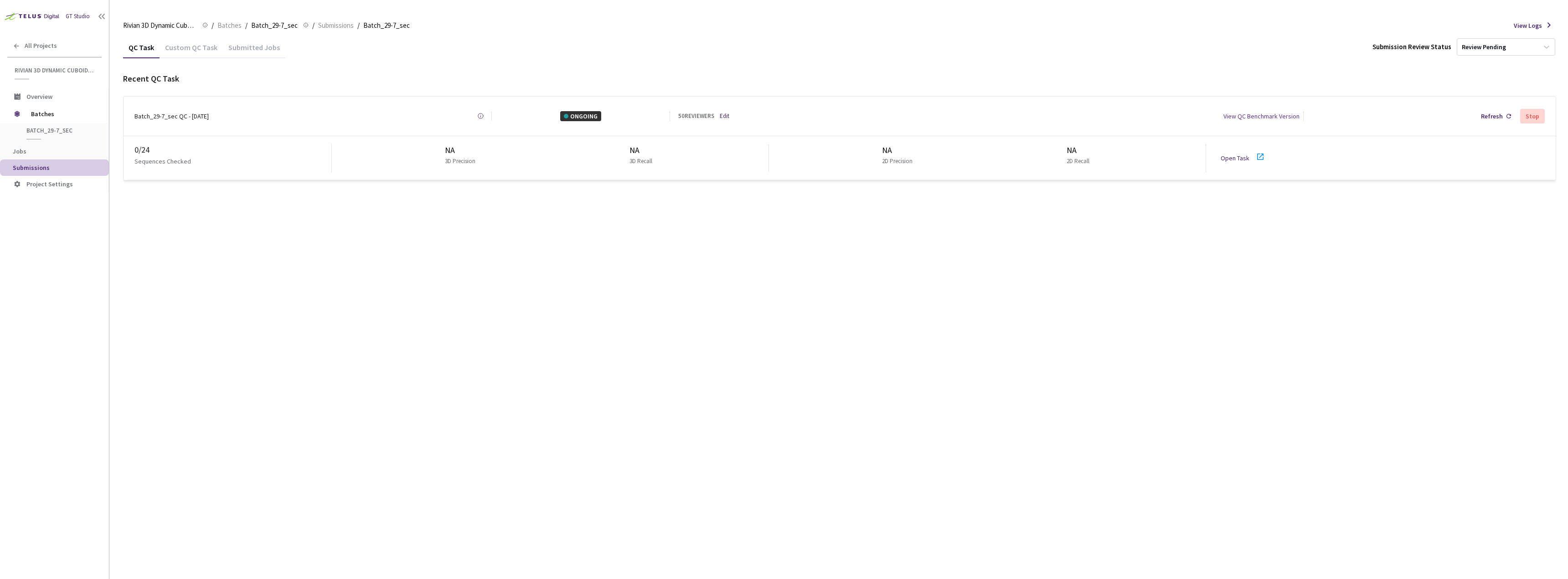
click at [1243, 157] on link "Open Task" at bounding box center [1235, 158] width 29 height 8
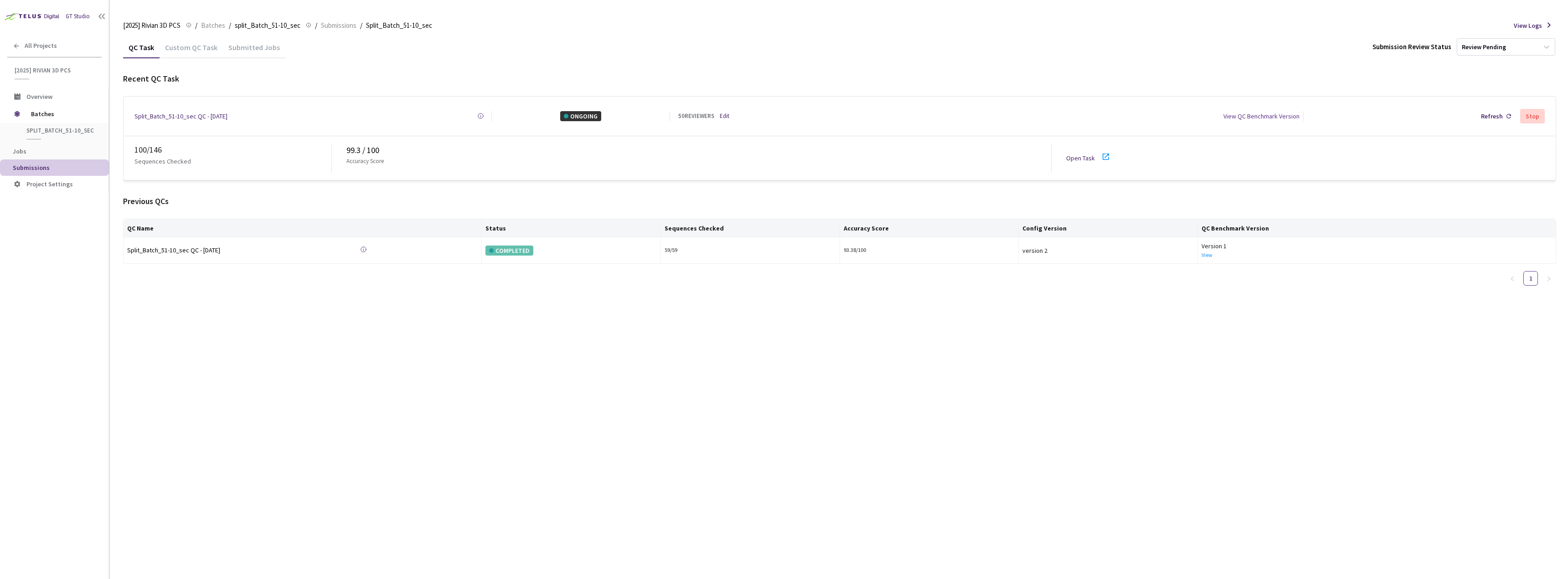
click at [188, 53] on div "Custom QC Task" at bounding box center [191, 51] width 63 height 16
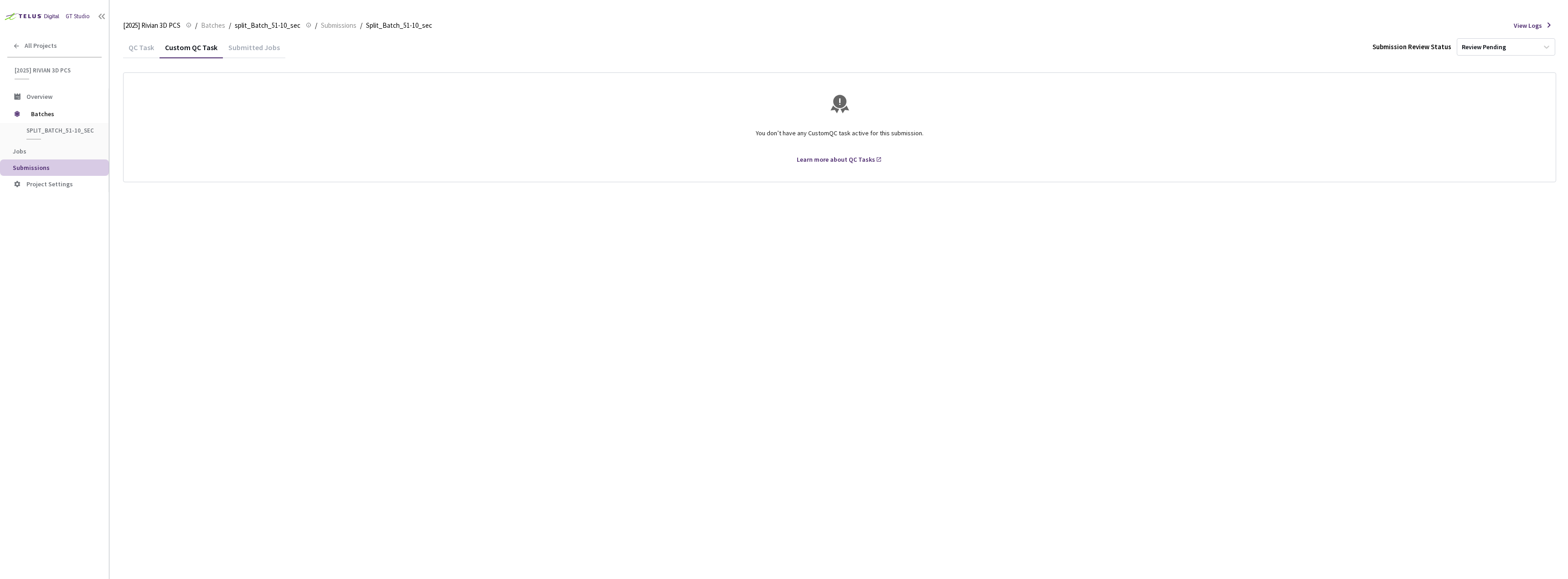
click at [143, 45] on div "QC Task" at bounding box center [141, 51] width 36 height 16
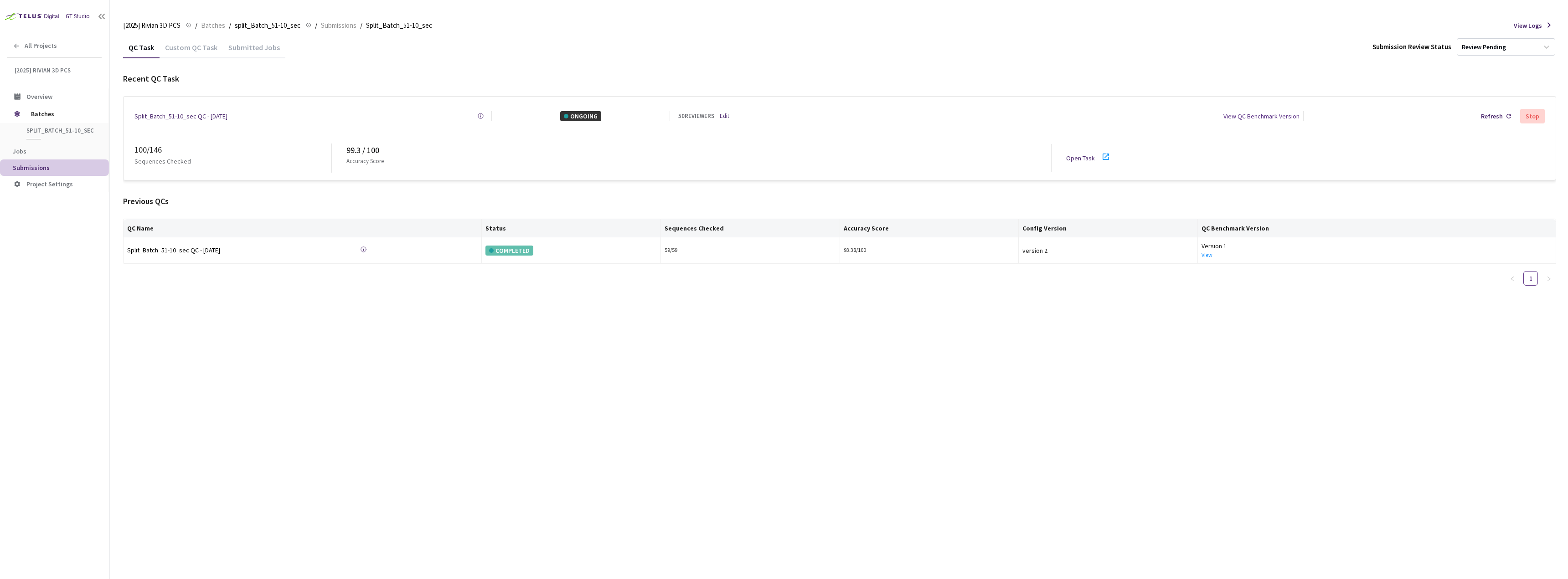
click at [1074, 158] on div "Open Task" at bounding box center [1083, 158] width 34 height 10
